Goal: Information Seeking & Learning: Learn about a topic

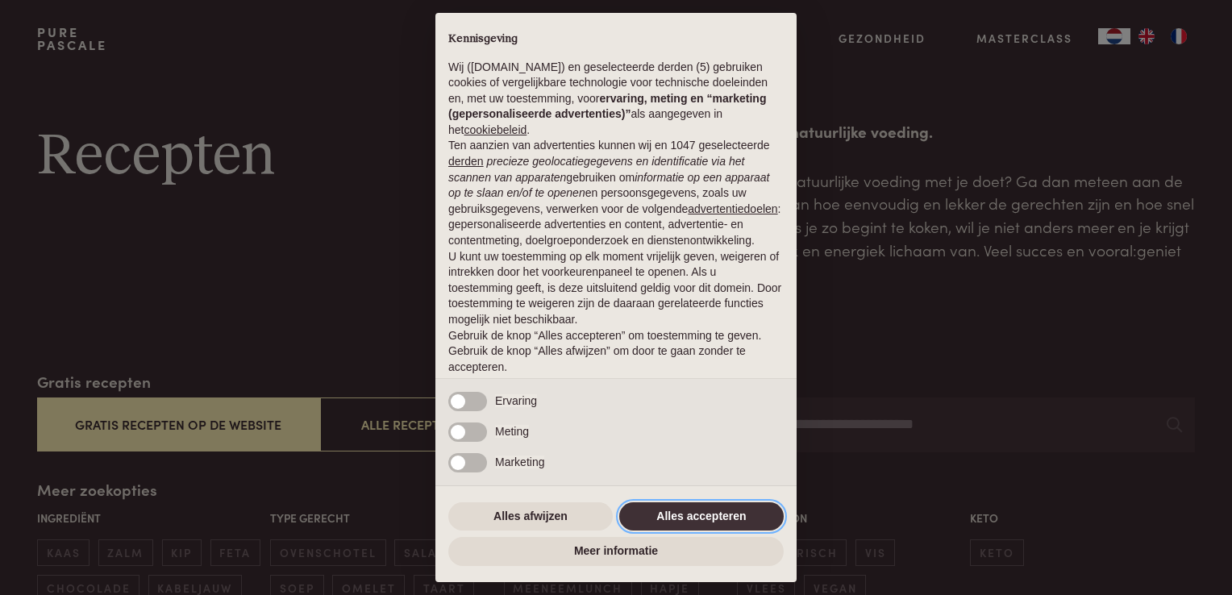
click at [688, 516] on button "Alles accepteren" at bounding box center [701, 516] width 164 height 29
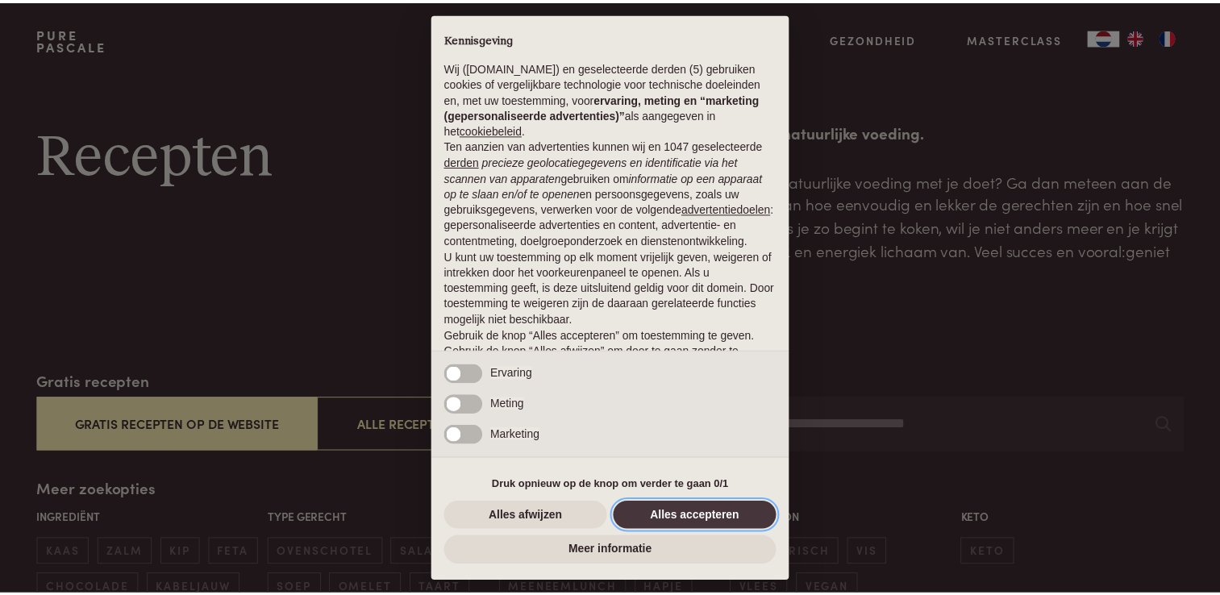
scroll to position [52, 0]
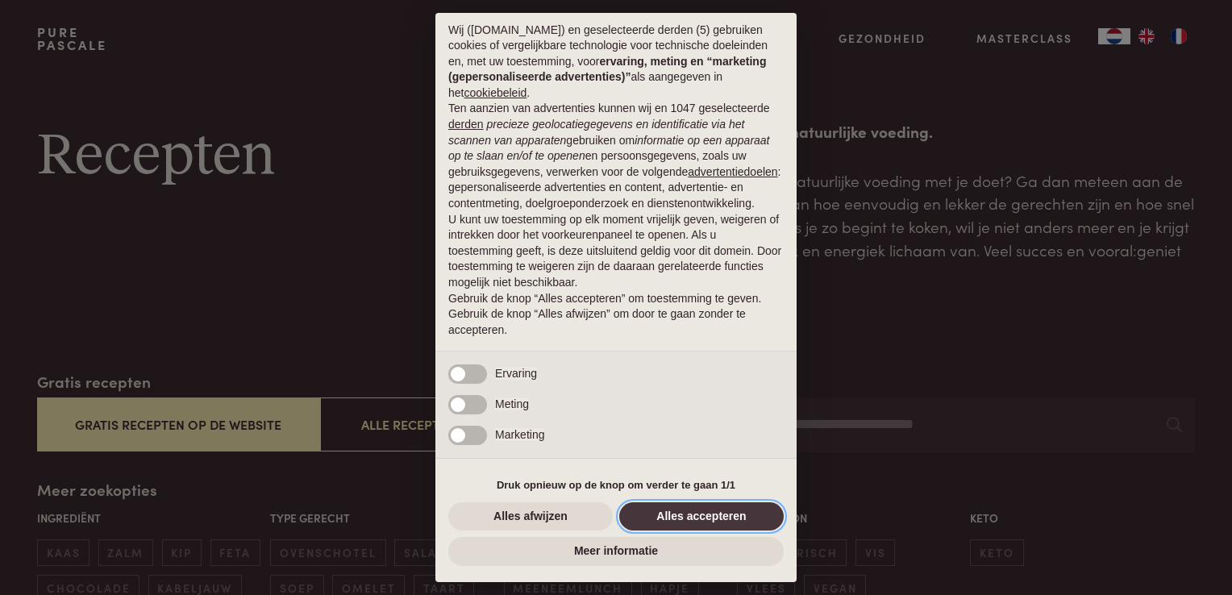
click at [688, 516] on button "Alles accepteren" at bounding box center [701, 516] width 164 height 29
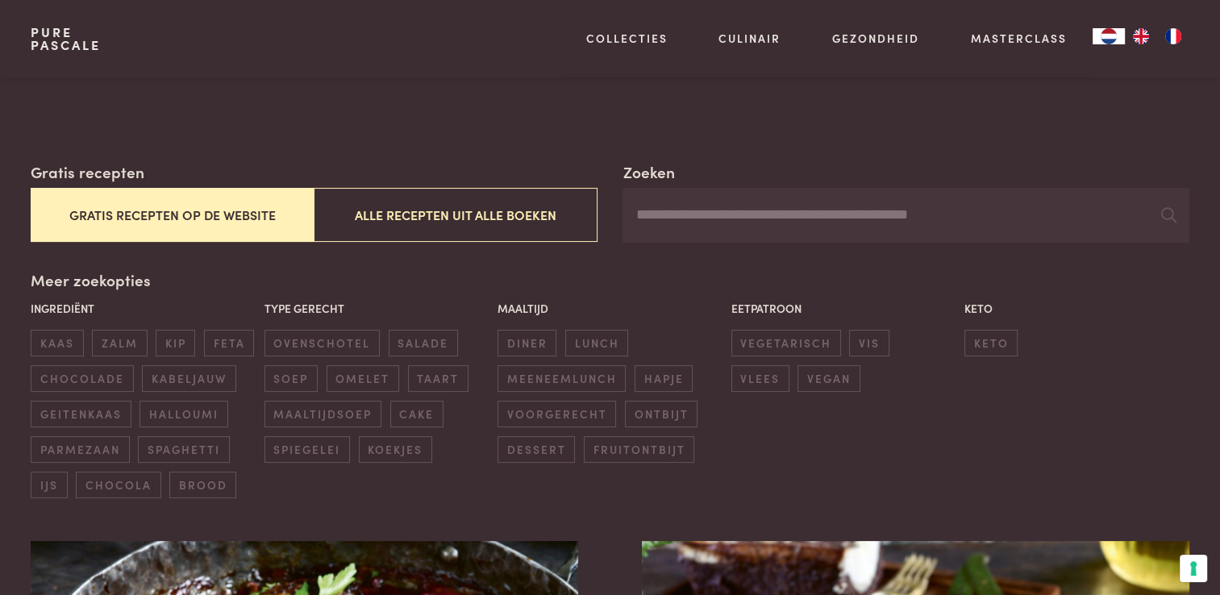
scroll to position [242, 0]
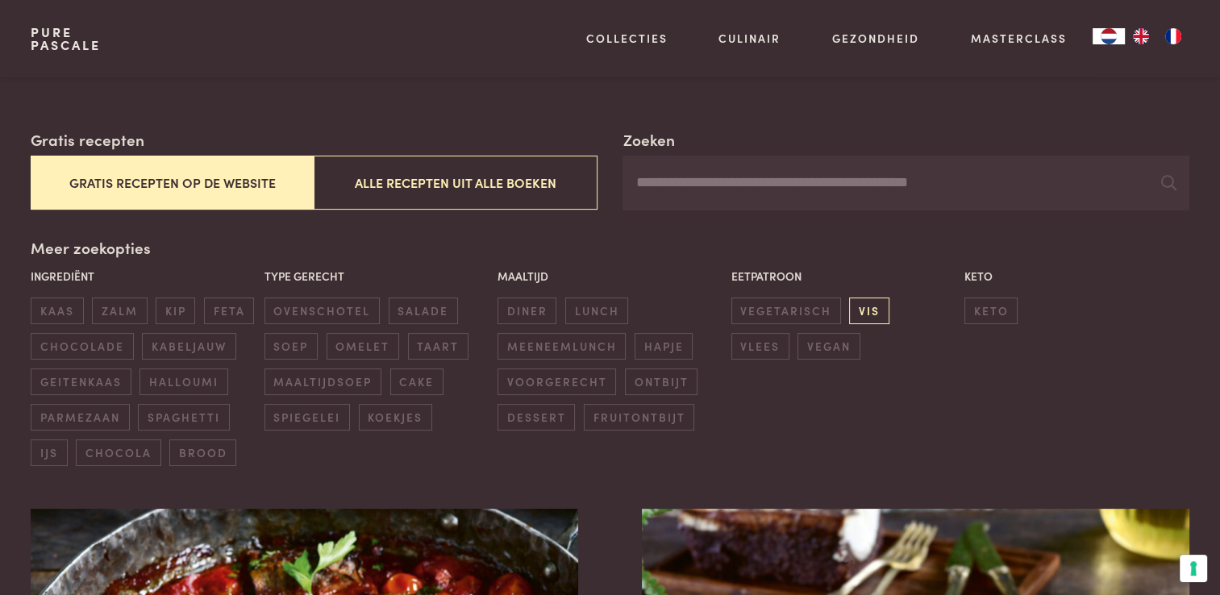
click at [865, 314] on span "vis" at bounding box center [869, 310] width 40 height 27
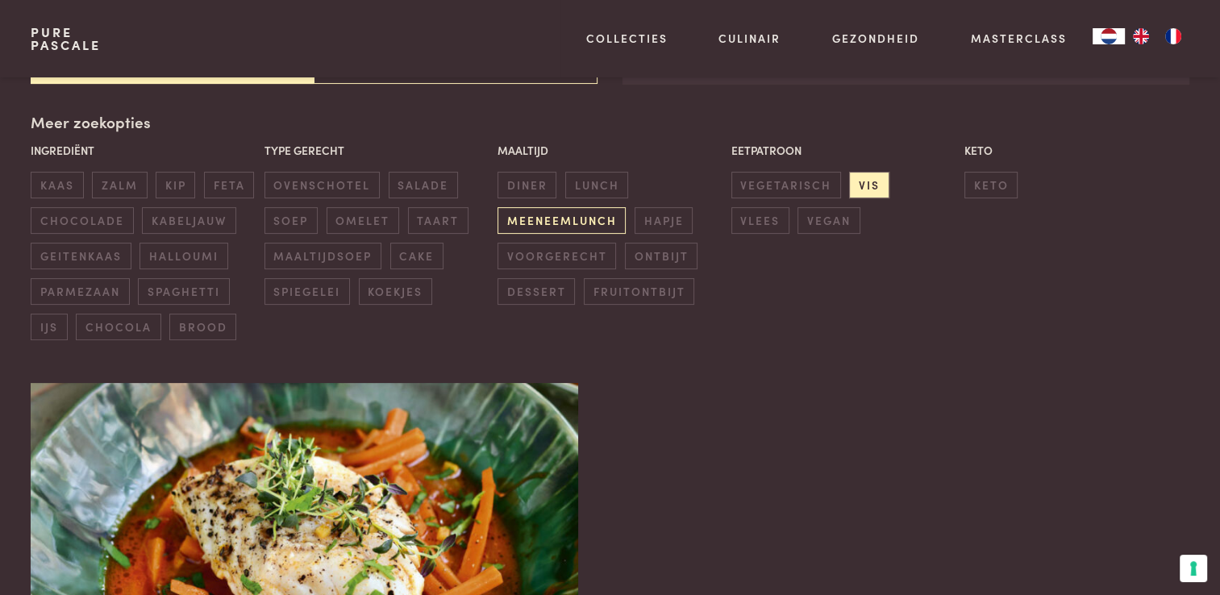
scroll to position [370, 0]
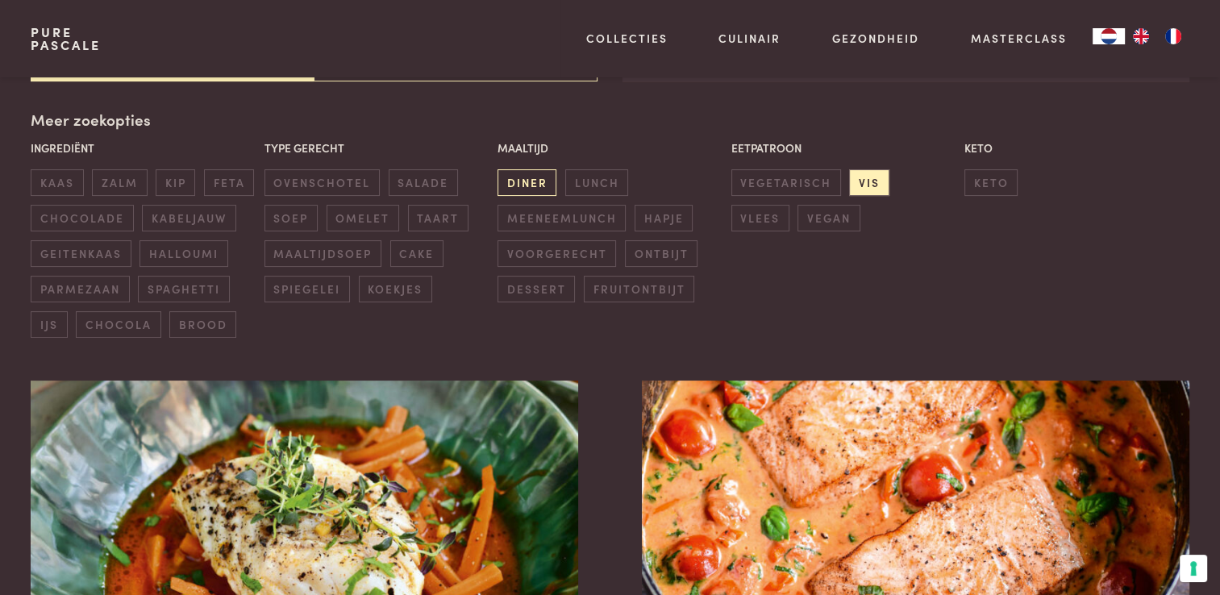
click at [532, 182] on span "diner" at bounding box center [526, 182] width 59 height 27
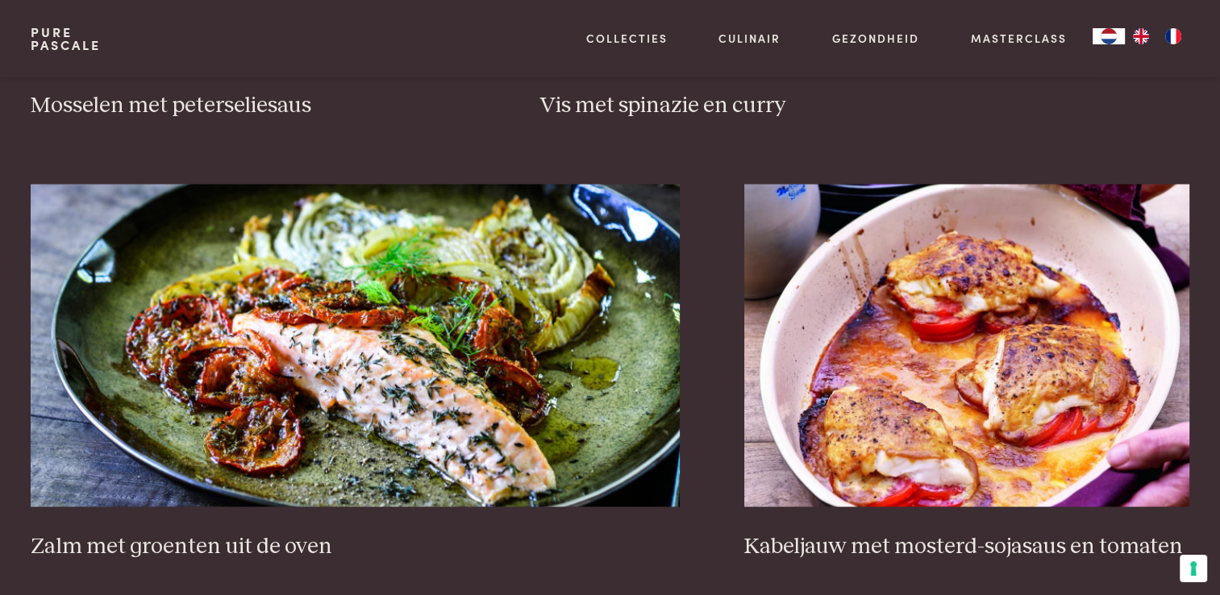
scroll to position [2950, 0]
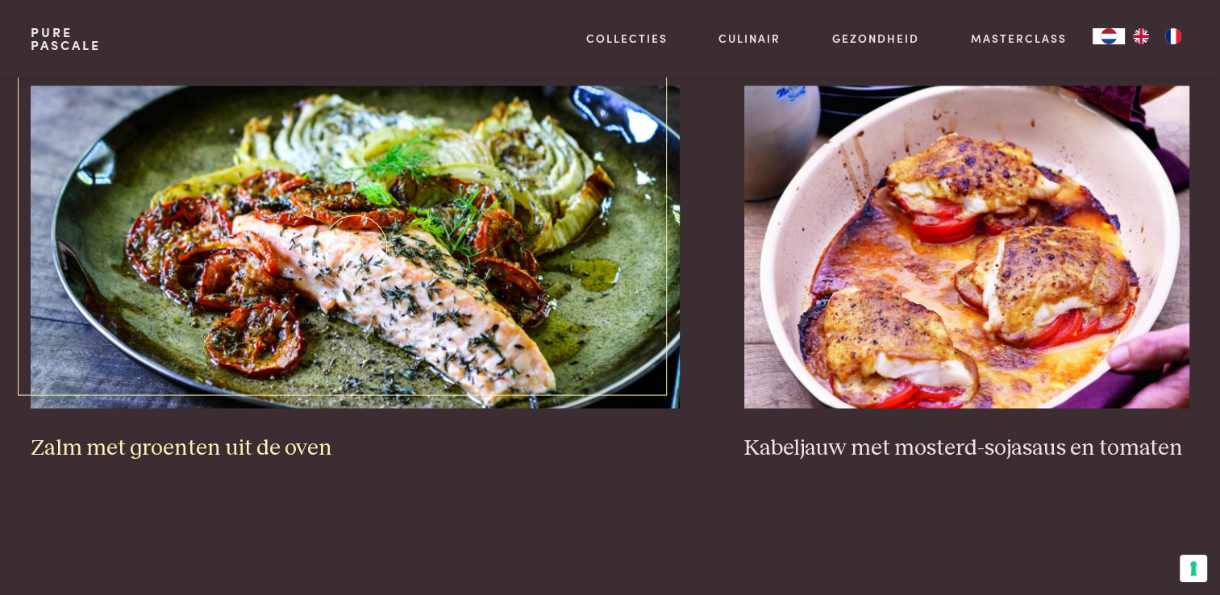
click at [171, 443] on h3 "Zalm met groenten uit de oven" at bounding box center [355, 448] width 649 height 28
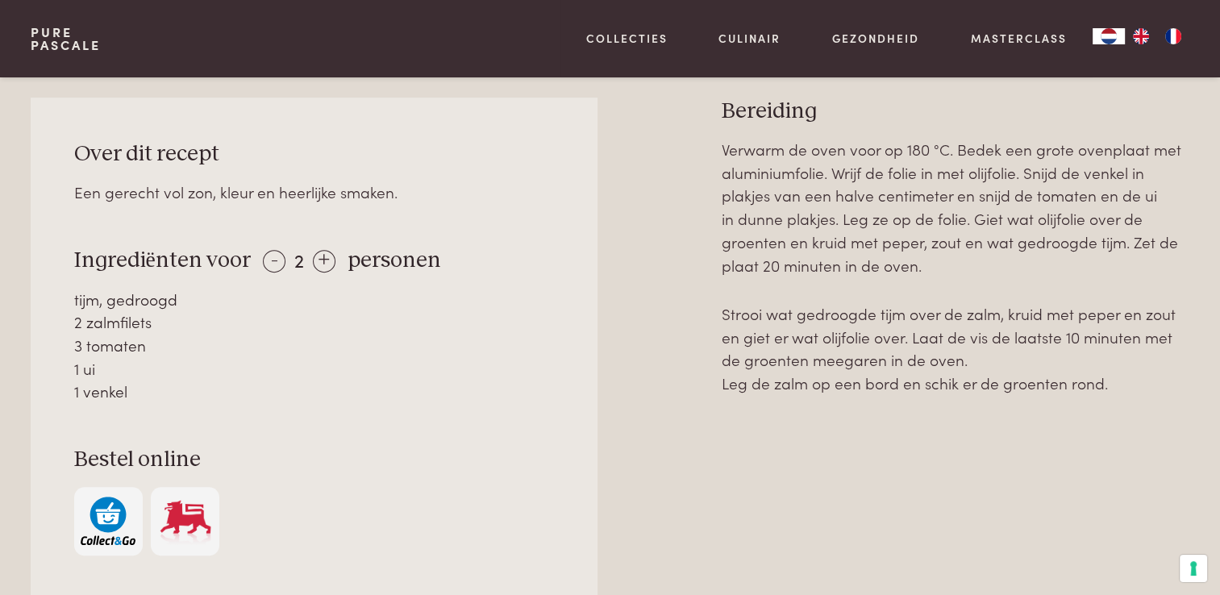
scroll to position [726, 0]
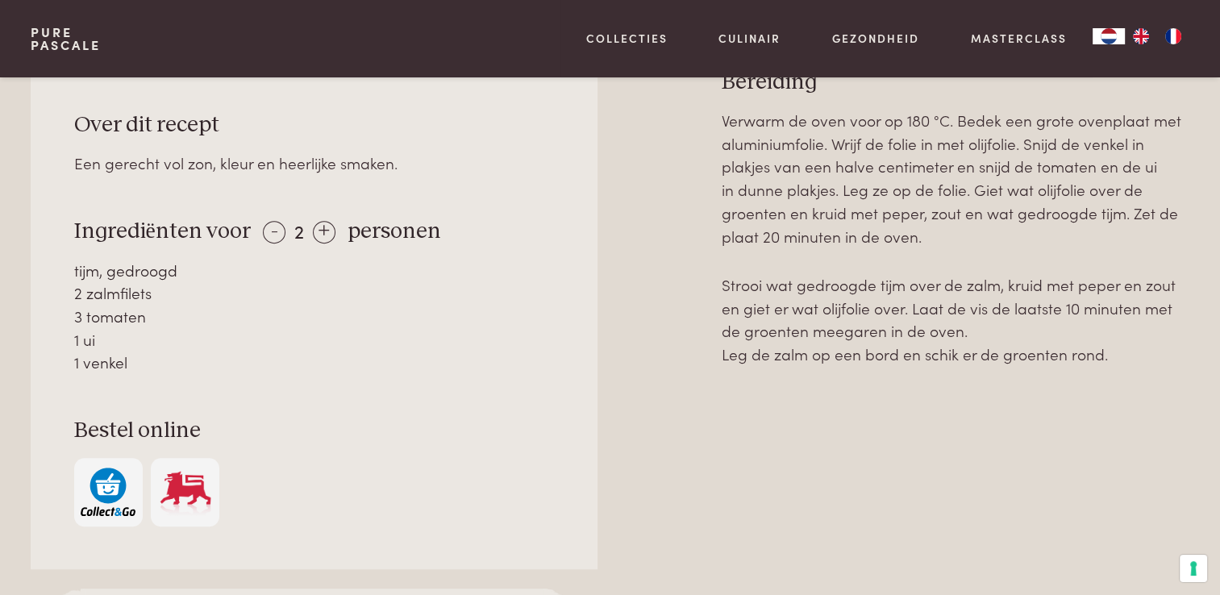
click at [104, 481] on img "button" at bounding box center [108, 492] width 55 height 49
click at [322, 231] on div "+" at bounding box center [324, 232] width 23 height 23
click at [323, 231] on div "+" at bounding box center [324, 232] width 23 height 23
click at [117, 492] on img "button" at bounding box center [108, 492] width 55 height 49
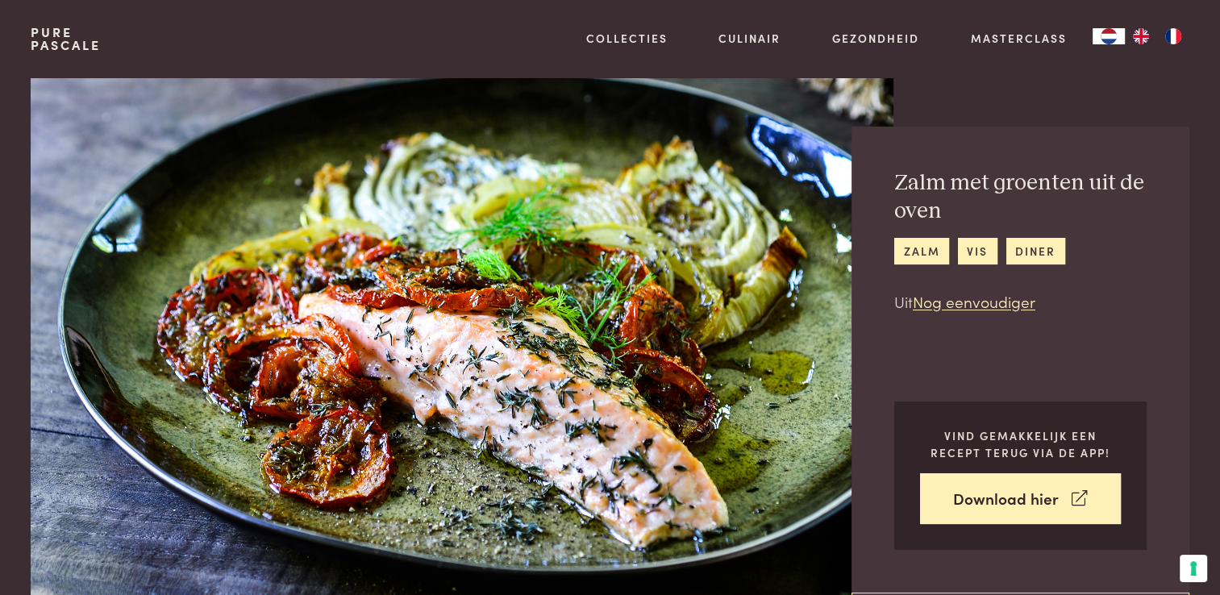
scroll to position [0, 0]
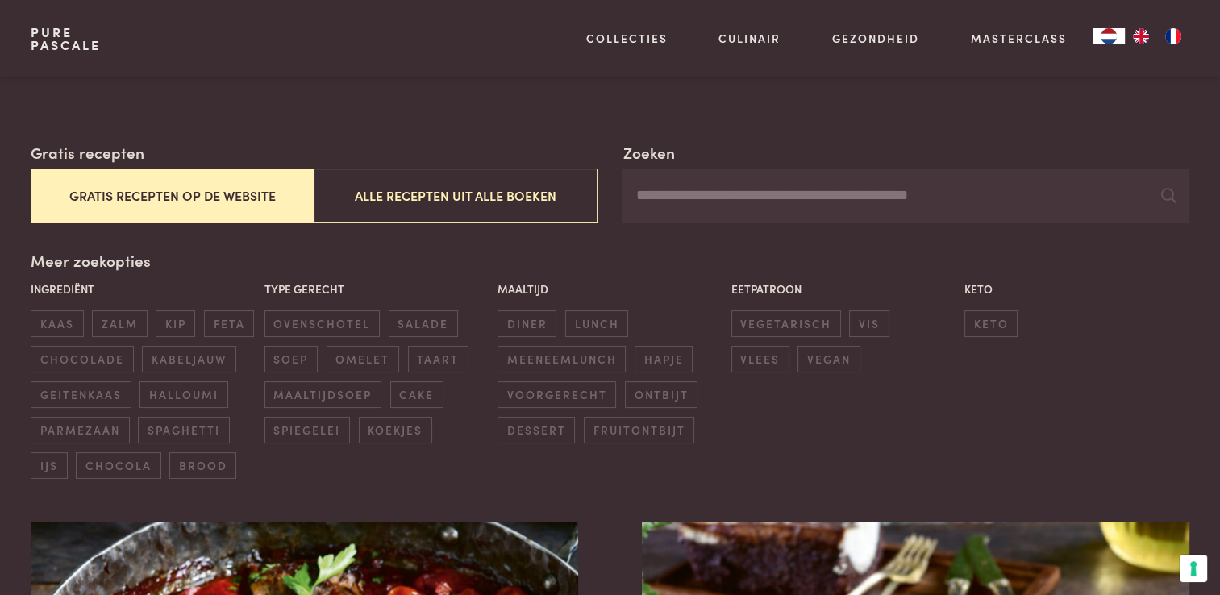
scroll to position [242, 0]
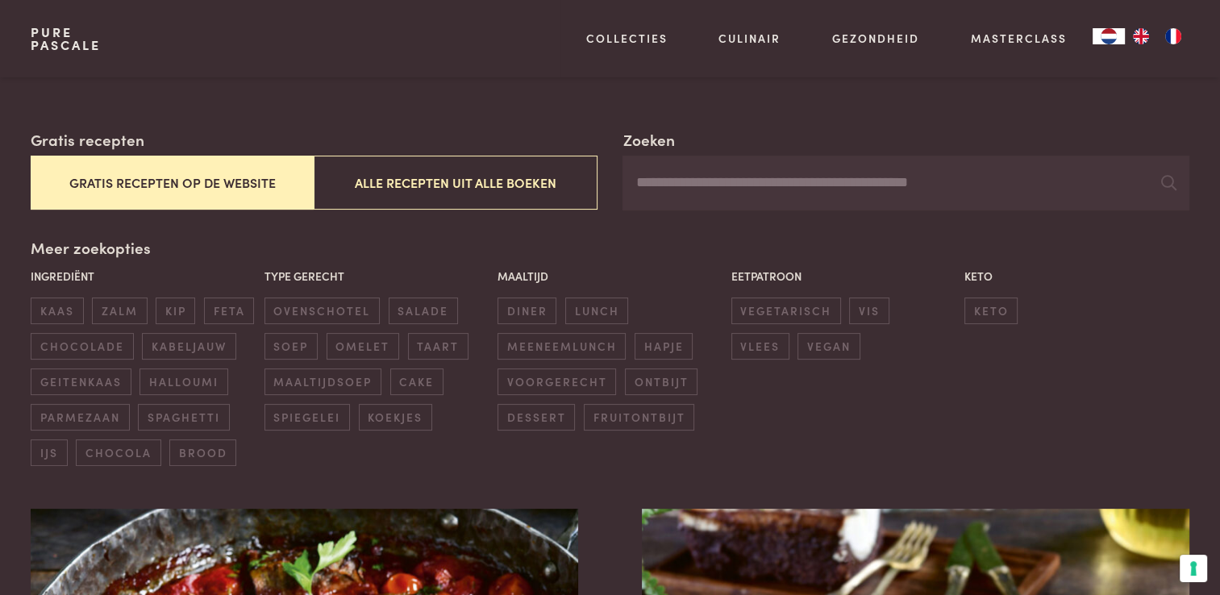
click at [726, 183] on input "Zoeken" at bounding box center [905, 183] width 566 height 55
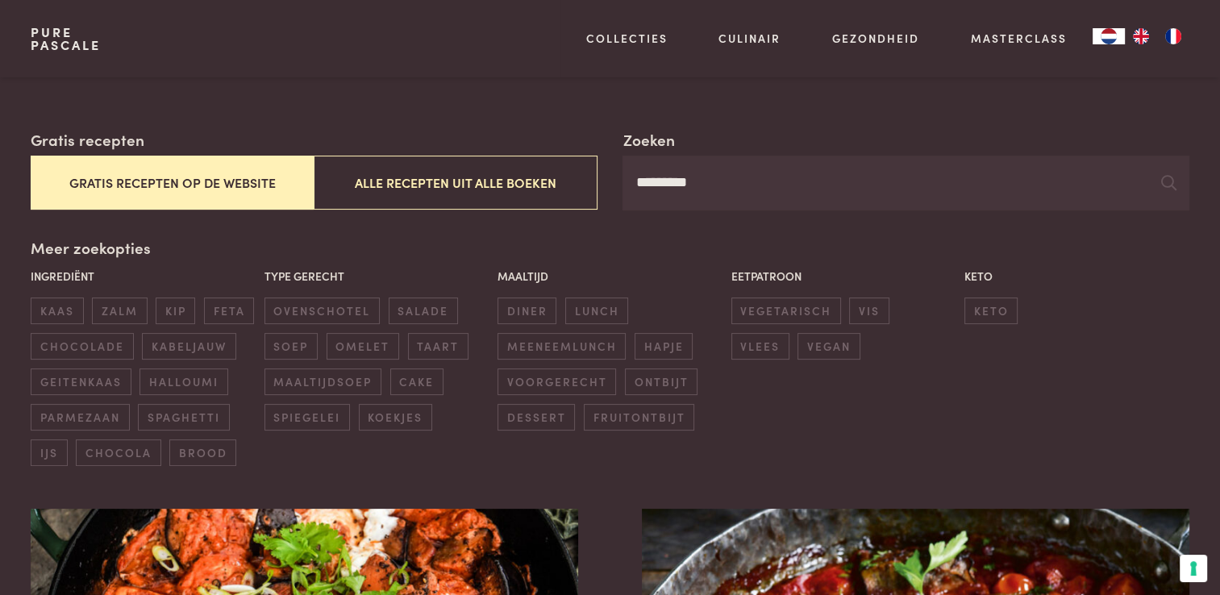
type input "*********"
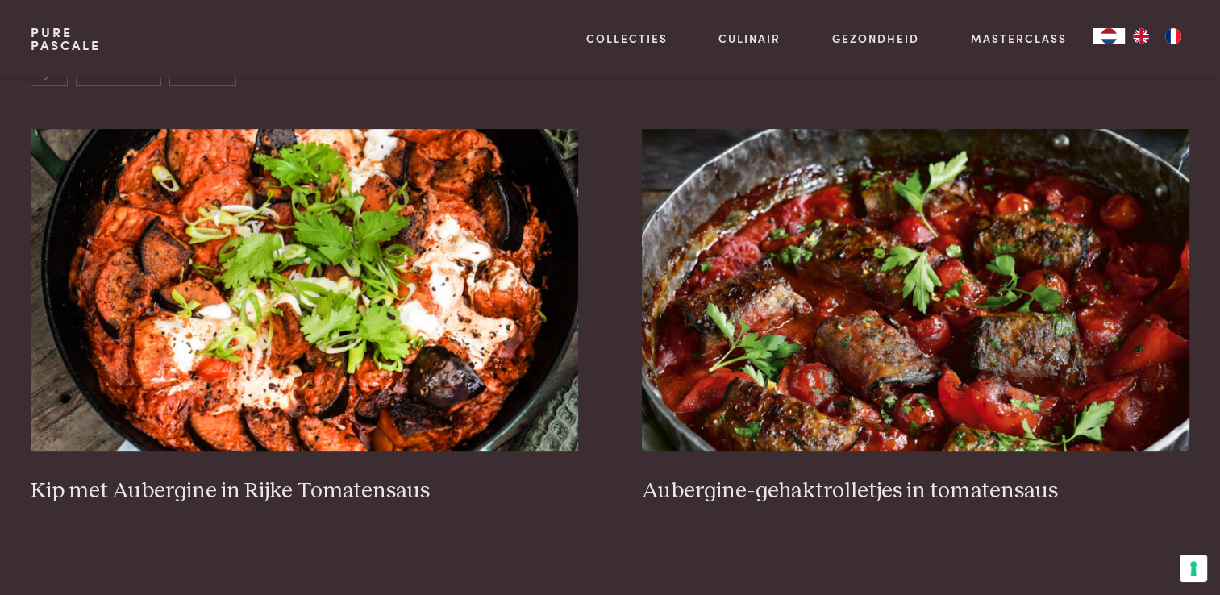
scroll to position [564, 0]
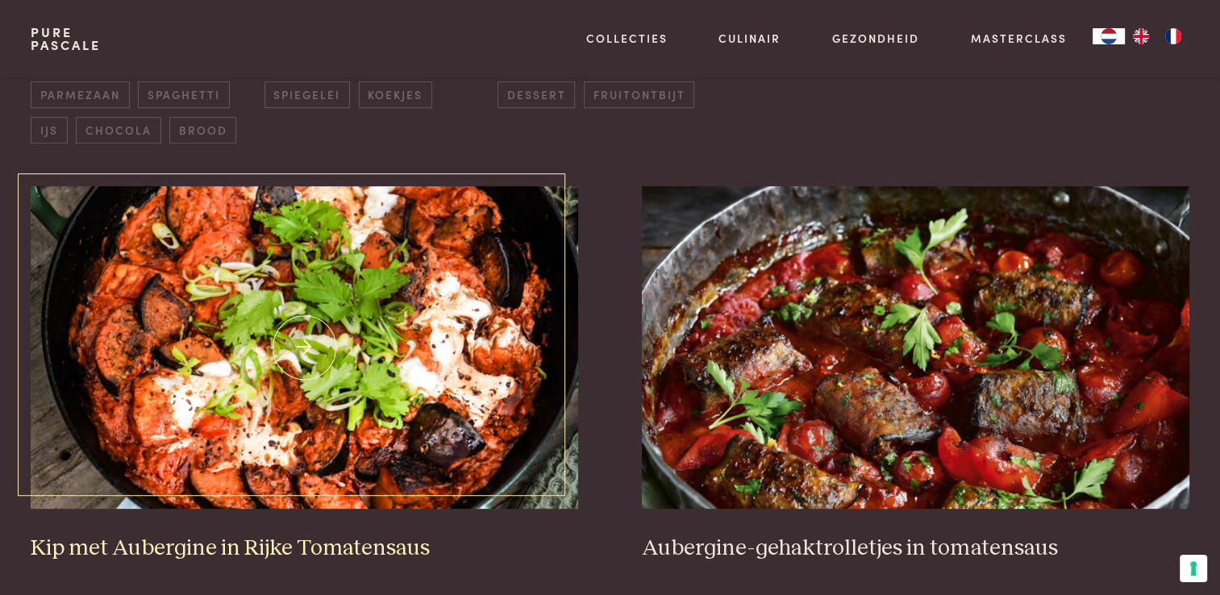
click at [258, 292] on img at bounding box center [304, 347] width 547 height 322
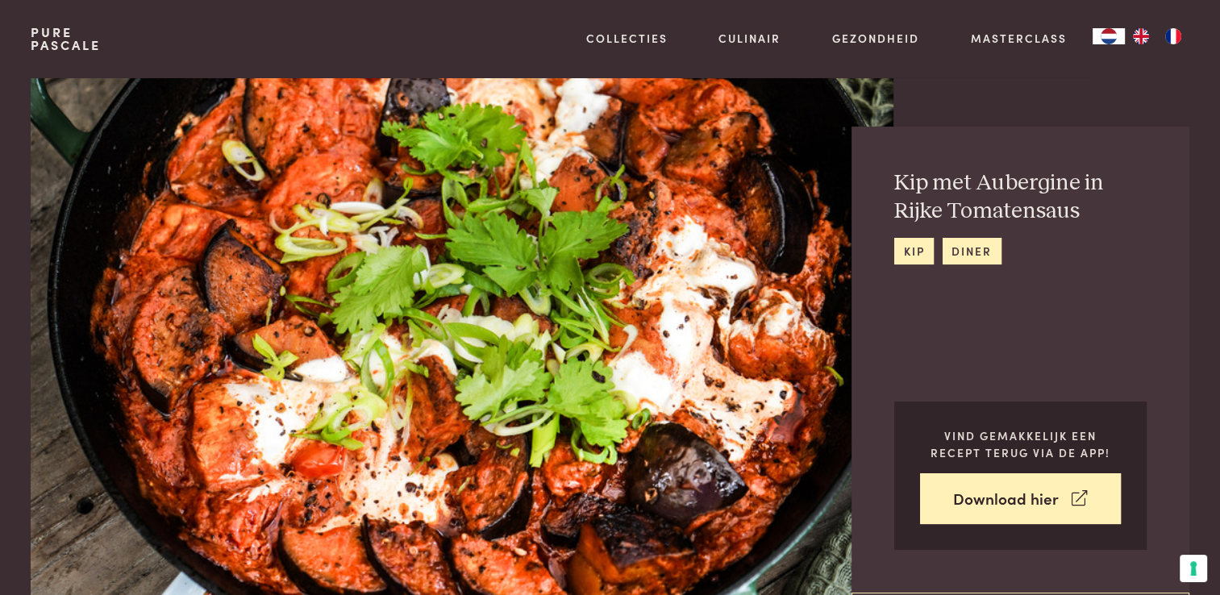
click at [44, 193] on img at bounding box center [462, 336] width 862 height 518
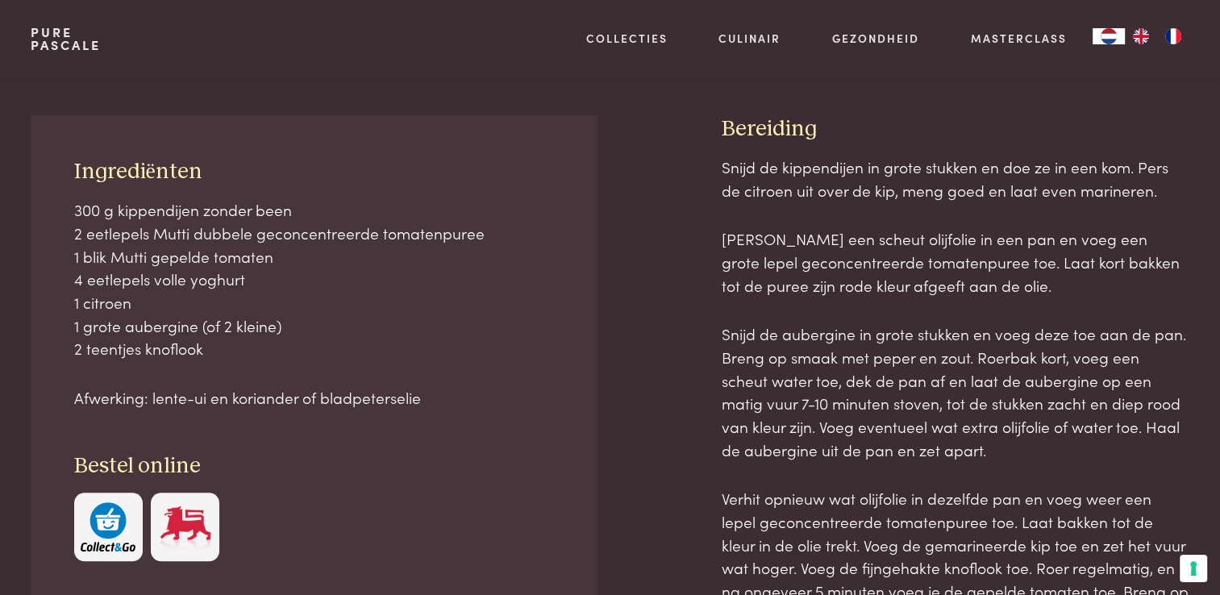
scroll to position [645, 0]
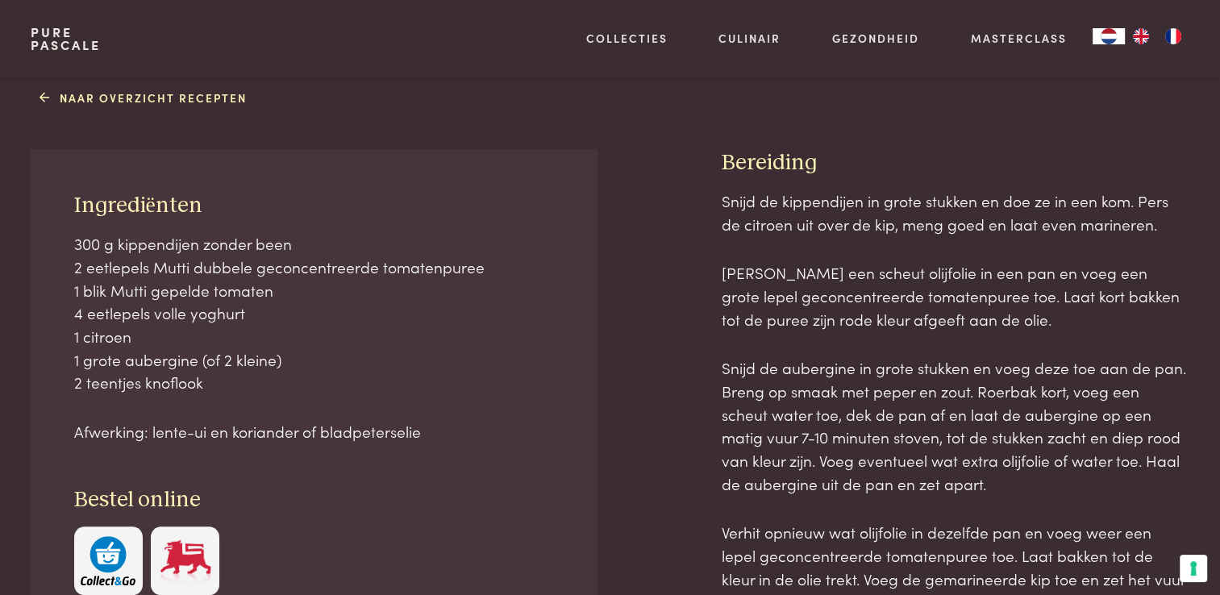
click at [106, 550] on img "button" at bounding box center [108, 560] width 55 height 49
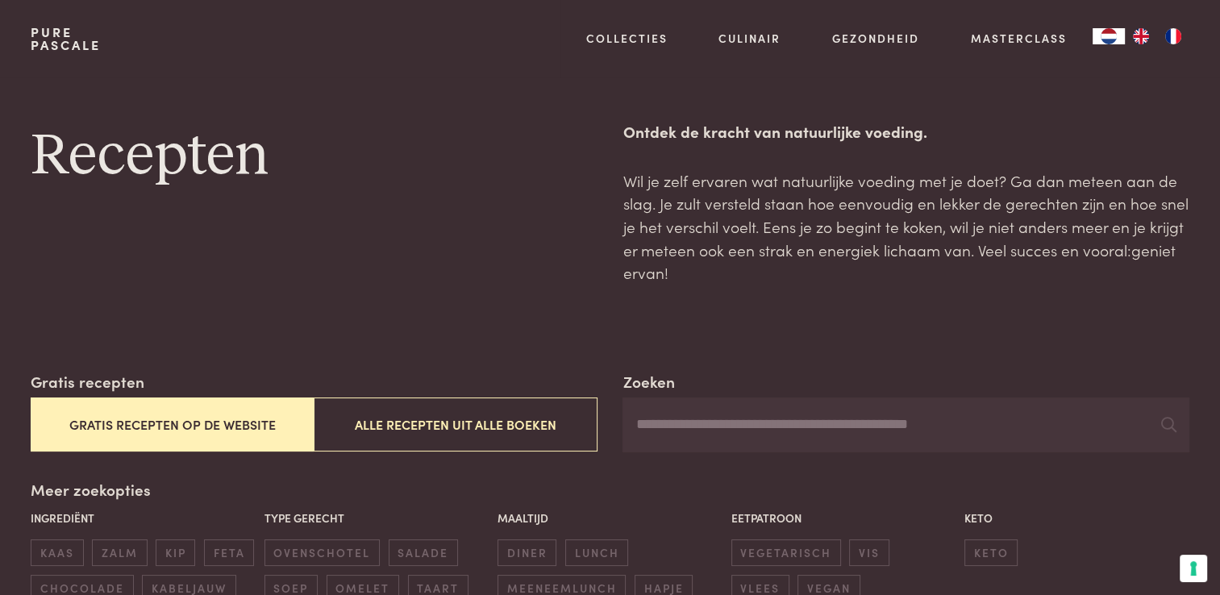
scroll to position [322, 0]
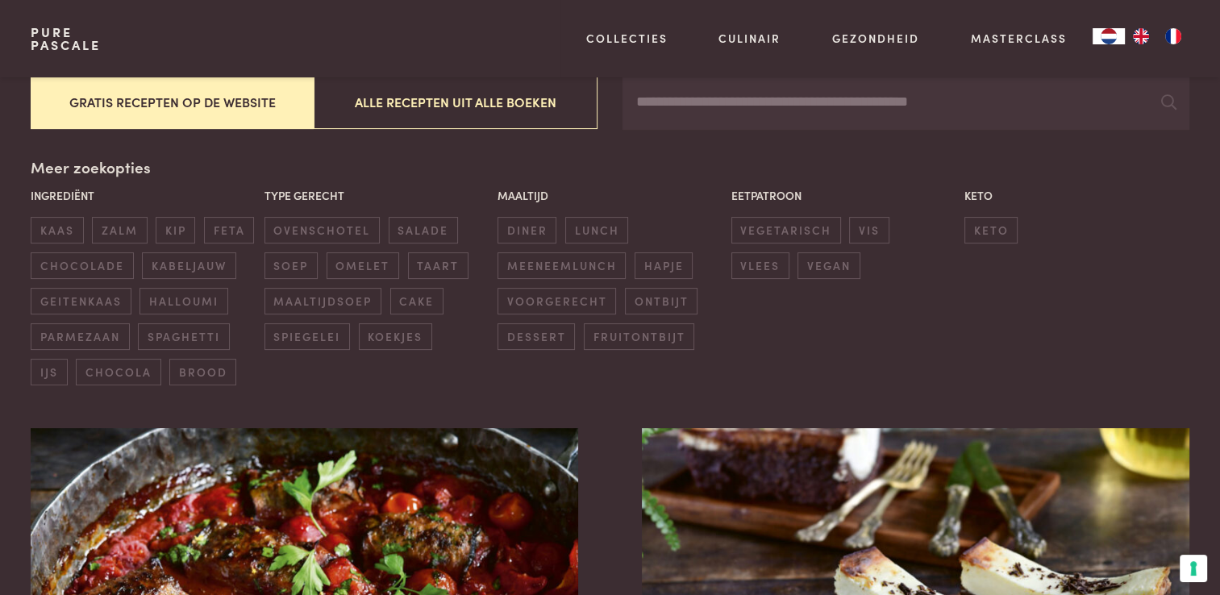
click at [769, 109] on input "Zoeken" at bounding box center [905, 102] width 566 height 55
type input "*********"
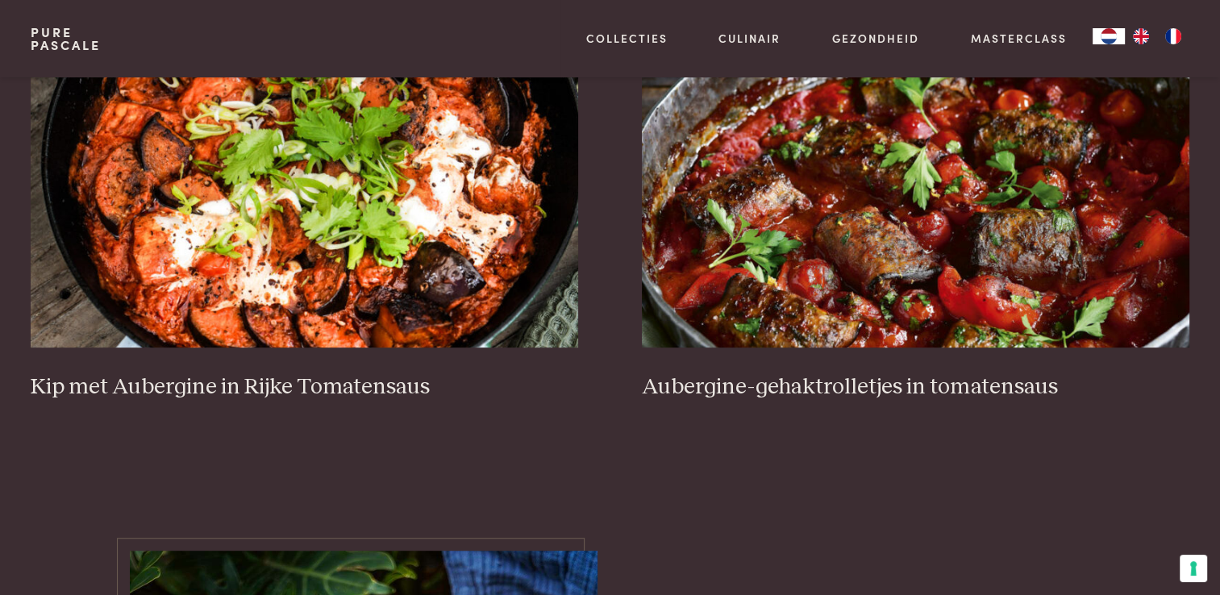
scroll to position [564, 0]
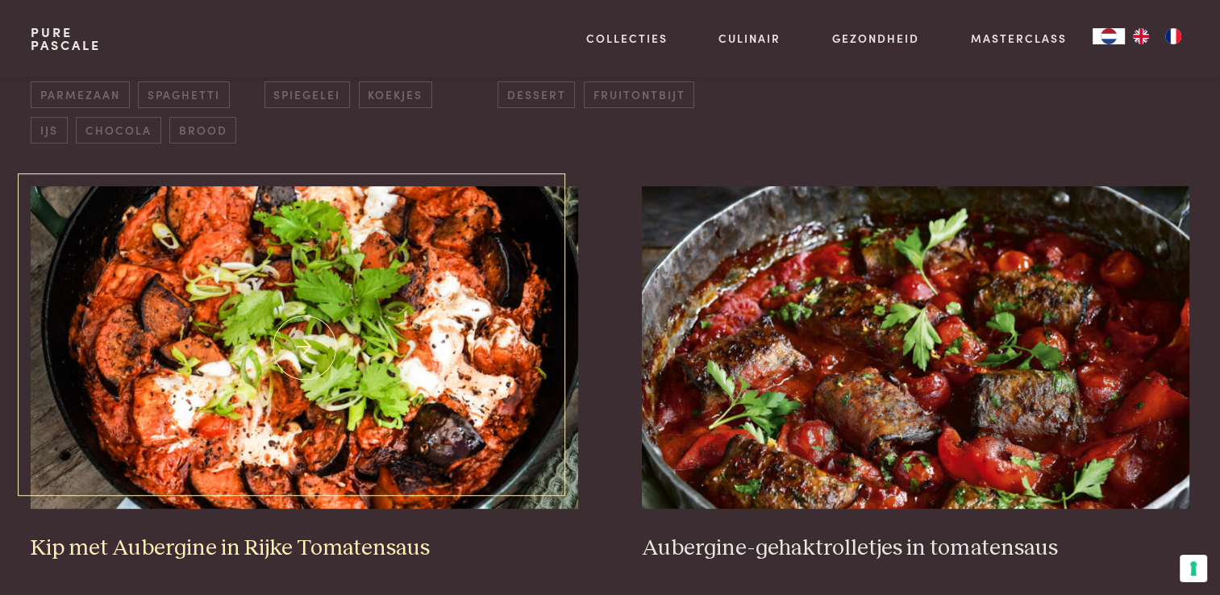
click at [443, 297] on img at bounding box center [304, 347] width 547 height 322
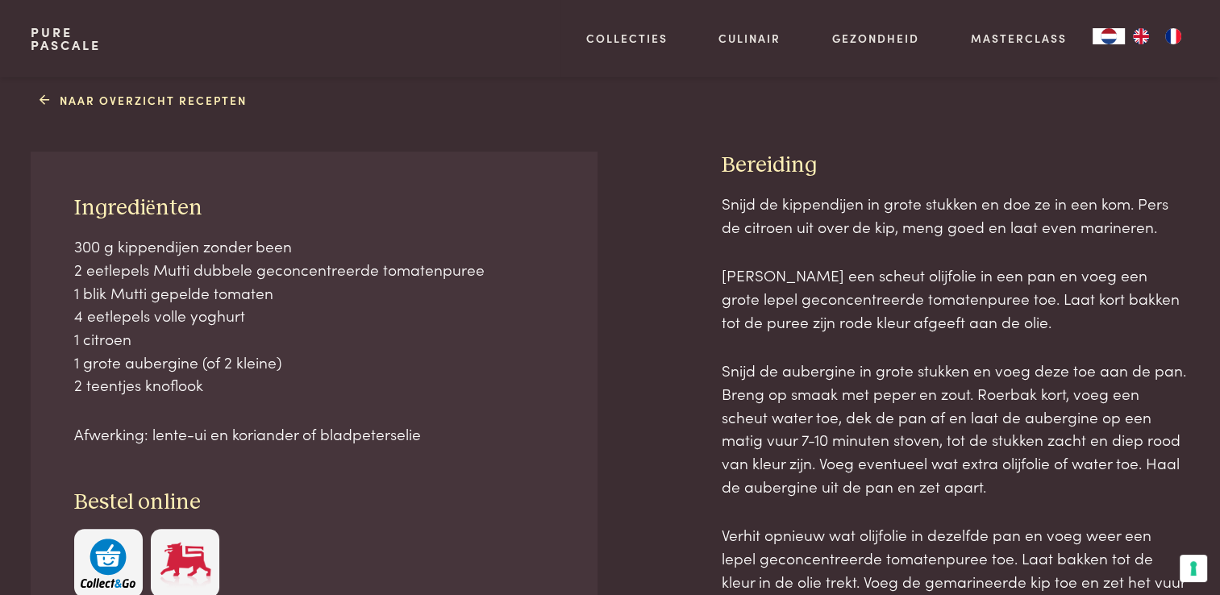
scroll to position [726, 0]
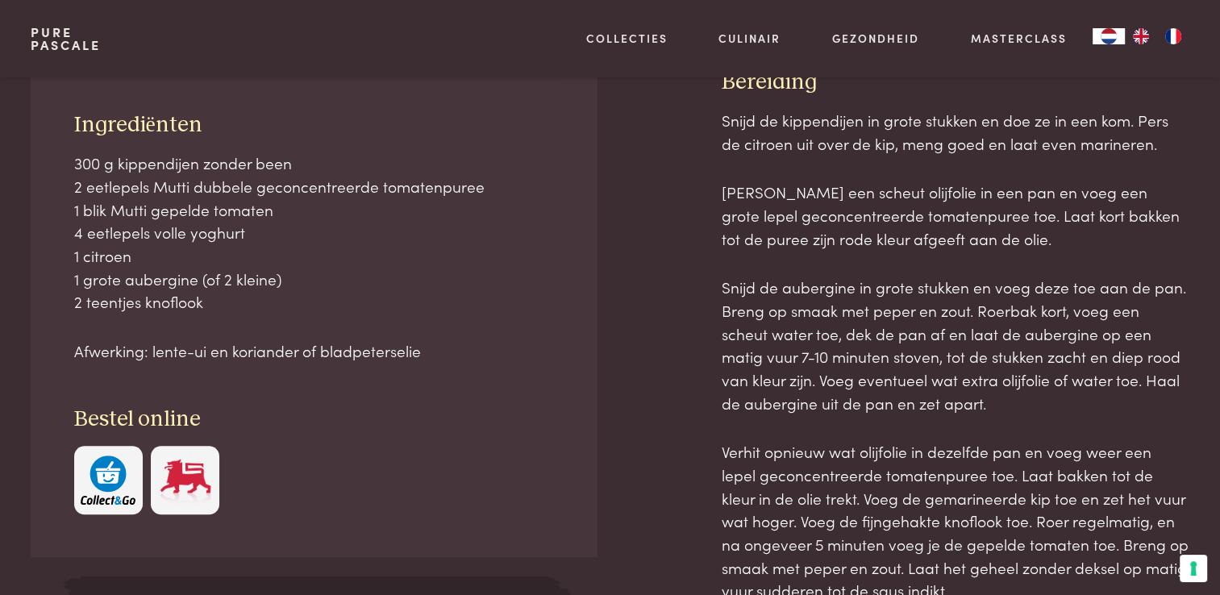
click at [95, 491] on img "button" at bounding box center [108, 479] width 55 height 49
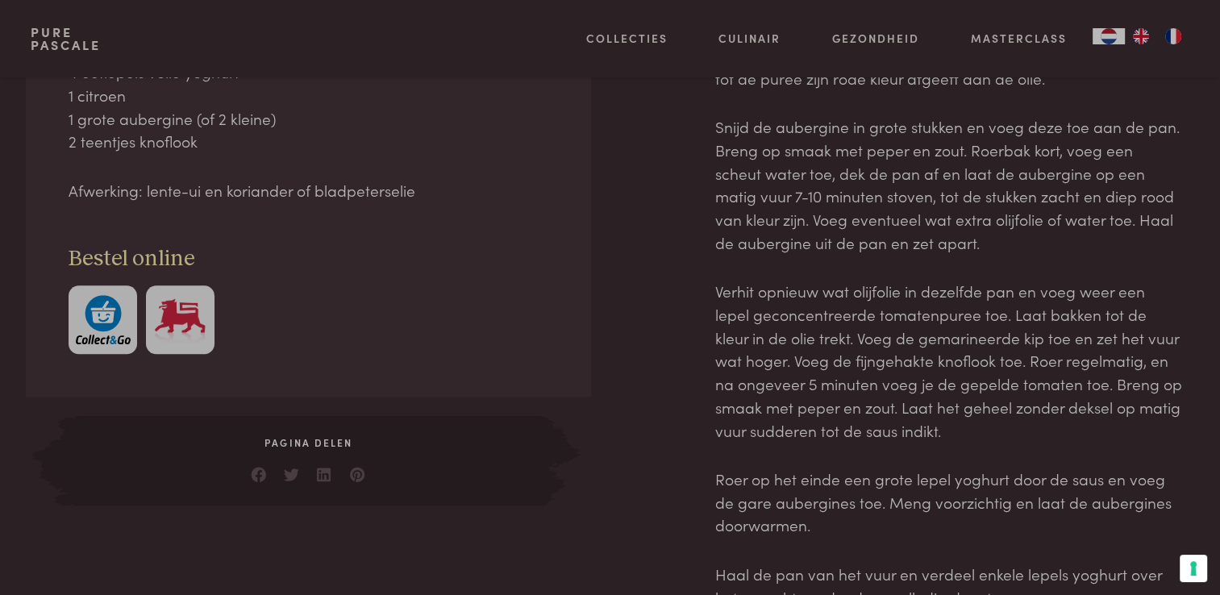
scroll to position [887, 0]
